Goal: Task Accomplishment & Management: Use online tool/utility

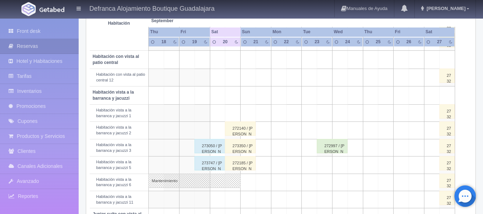
scroll to position [220, 0]
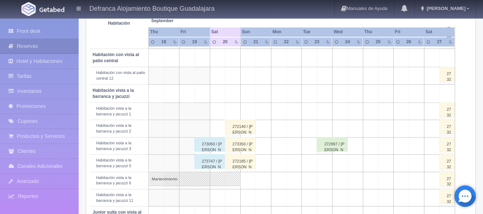
click at [214, 146] on div "273050 / [PERSON_NAME]" at bounding box center [210, 144] width 31 height 14
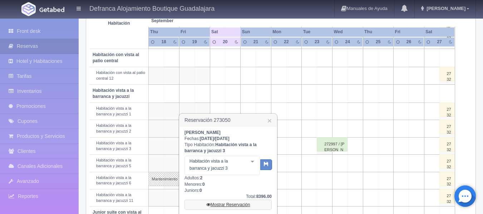
click at [222, 205] on link "Mostrar Reservación" at bounding box center [227, 205] width 87 height 10
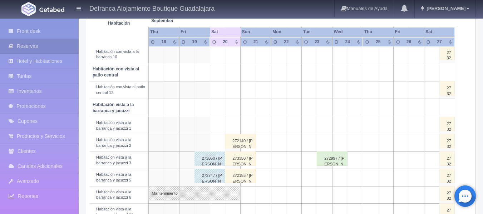
scroll to position [220, 0]
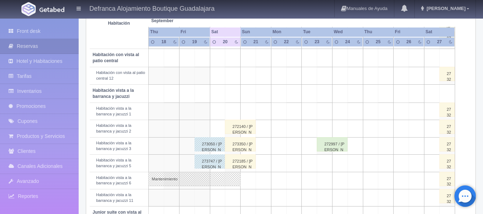
click at [238, 130] on div "272140 / [PERSON_NAME] [PERSON_NAME]" at bounding box center [240, 127] width 31 height 14
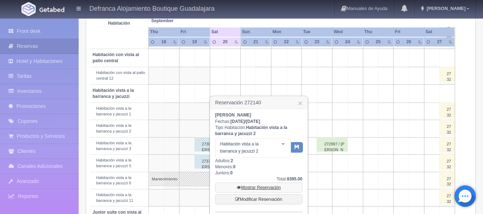
click at [264, 186] on link "Mostrar Reservación" at bounding box center [258, 188] width 87 height 10
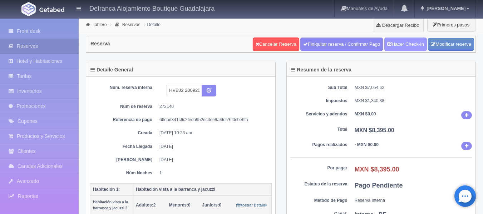
click at [408, 45] on link "Hacer Check-In" at bounding box center [405, 45] width 43 height 14
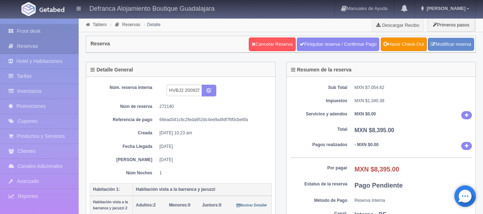
click at [31, 28] on link "Front desk" at bounding box center [39, 31] width 79 height 15
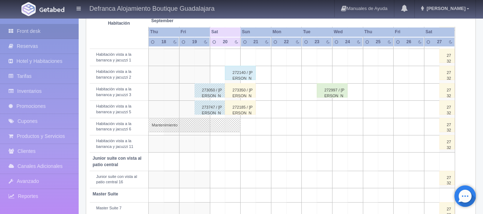
scroll to position [286, 0]
